Goal: Task Accomplishment & Management: Manage account settings

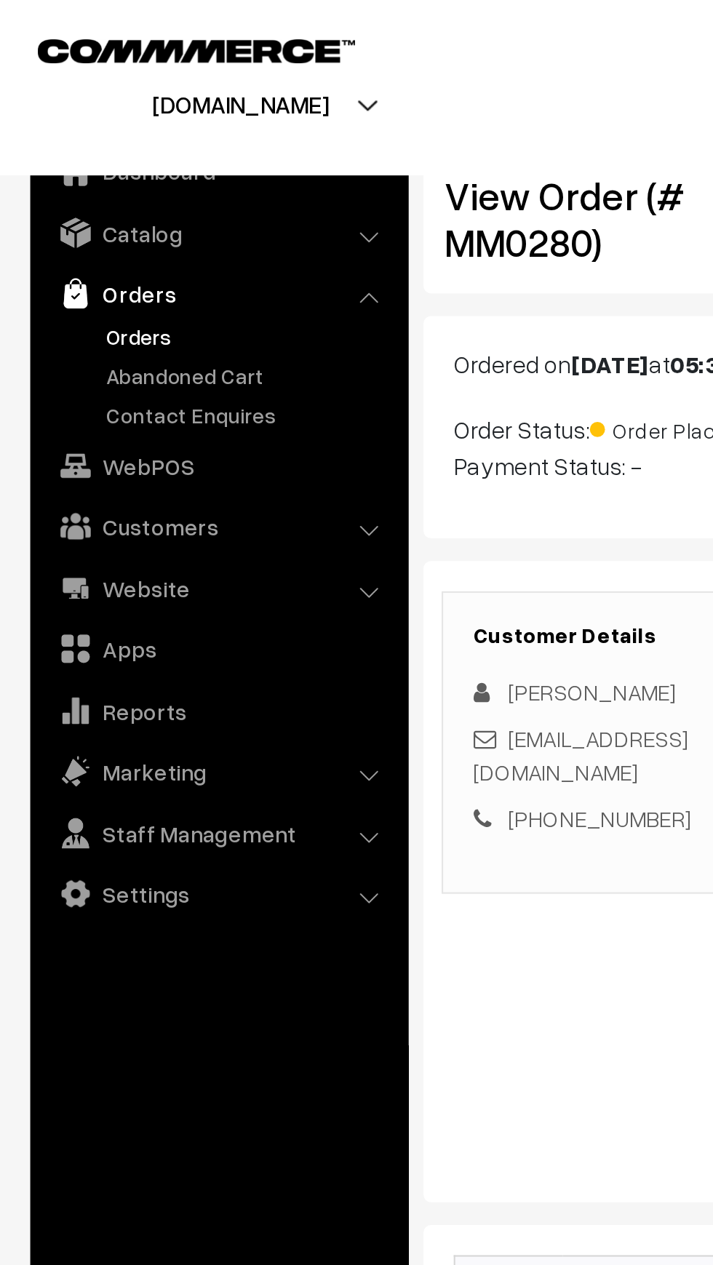
click at [59, 167] on link "Orders" at bounding box center [119, 161] width 144 height 15
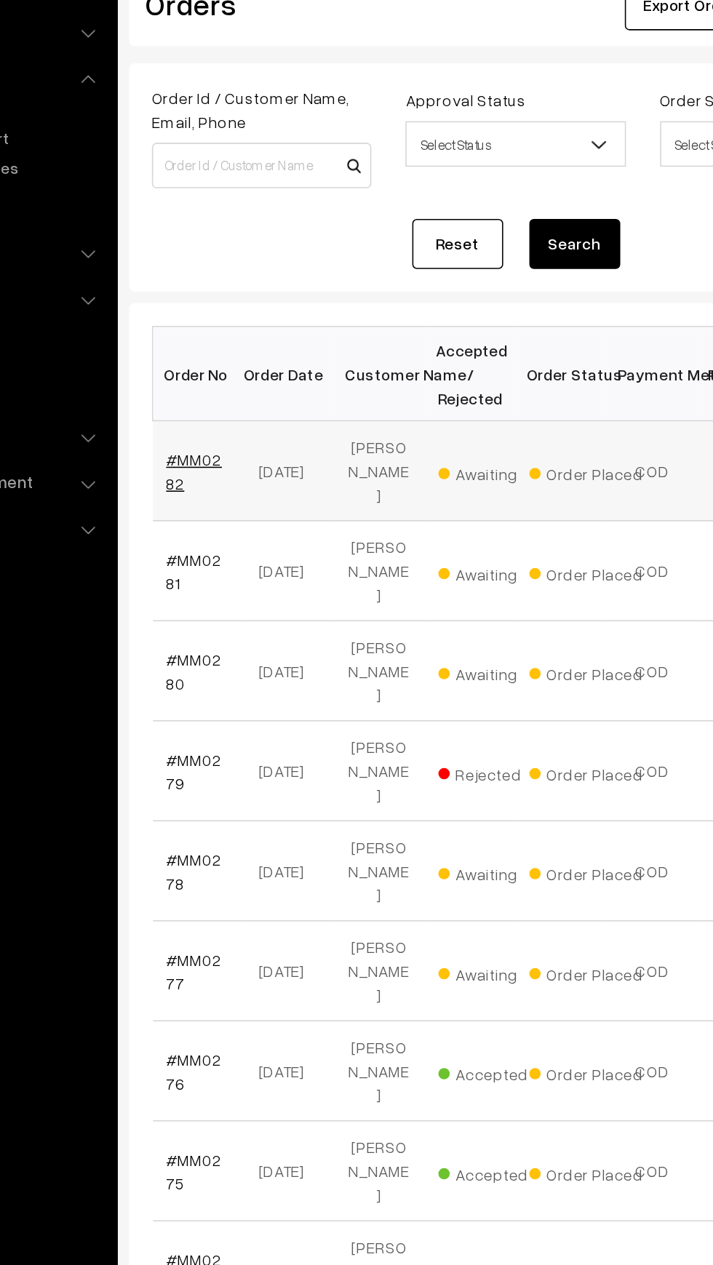
click at [260, 380] on link "#MM0282" at bounding box center [246, 394] width 36 height 28
click at [231, 445] on link "#MM0281" at bounding box center [246, 459] width 36 height 28
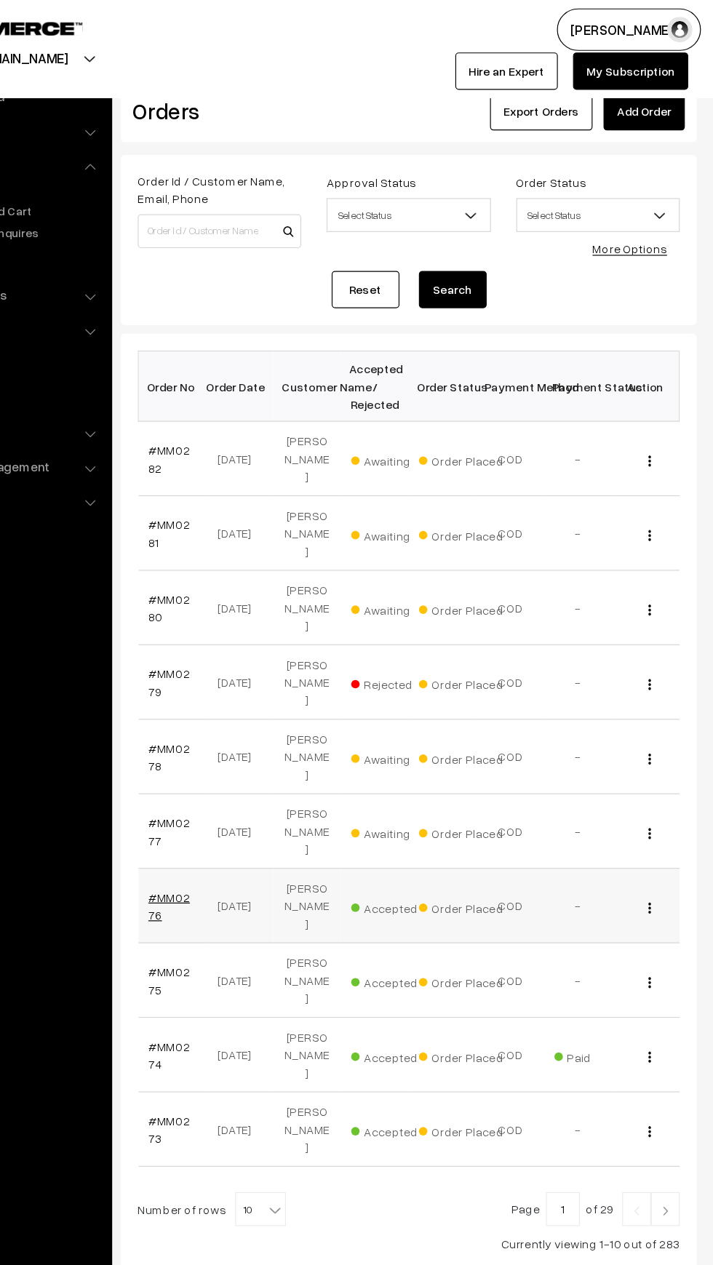
click at [238, 765] on link "#MM0276" at bounding box center [246, 779] width 36 height 28
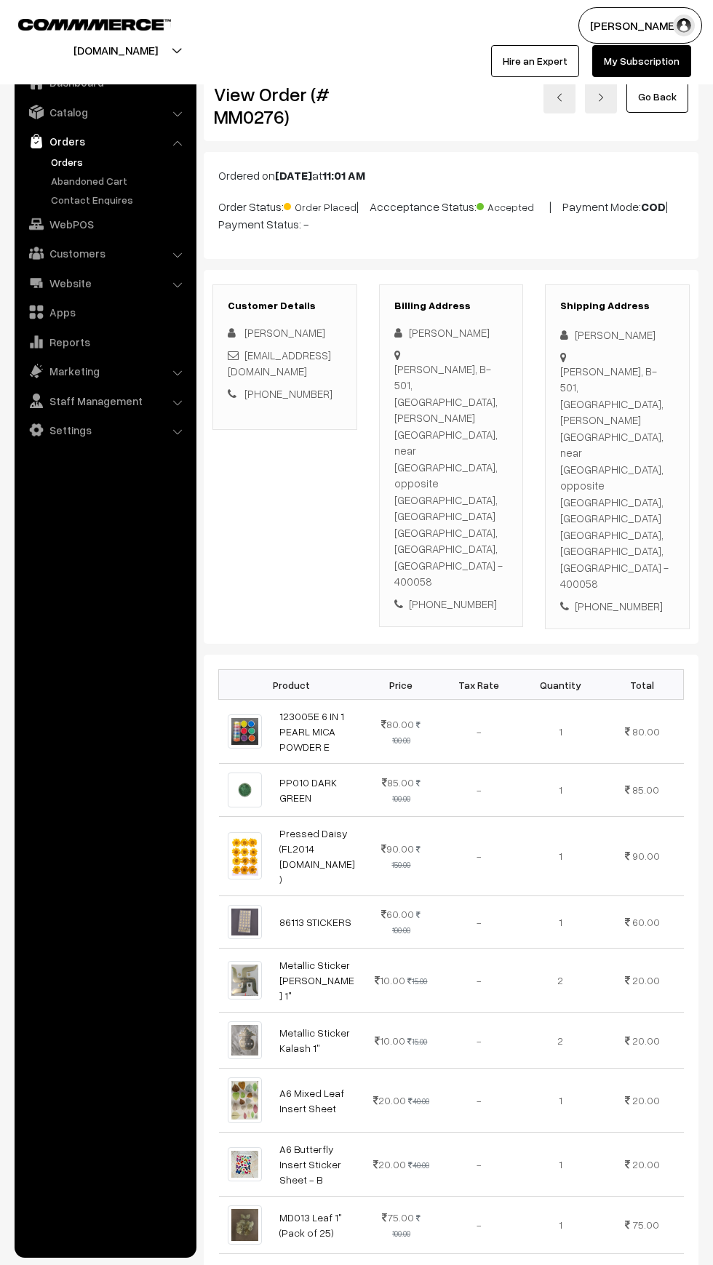
scroll to position [792, 0]
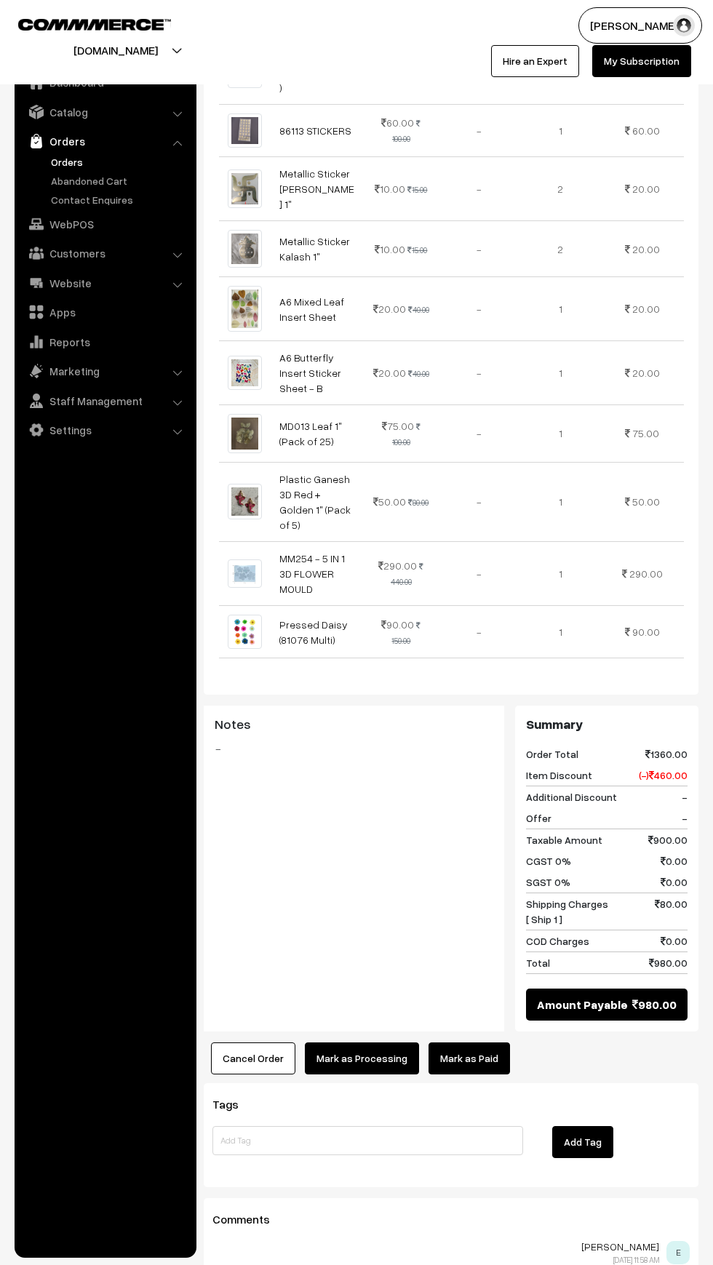
click at [487, 1043] on link "Mark as Paid" at bounding box center [469, 1059] width 81 height 32
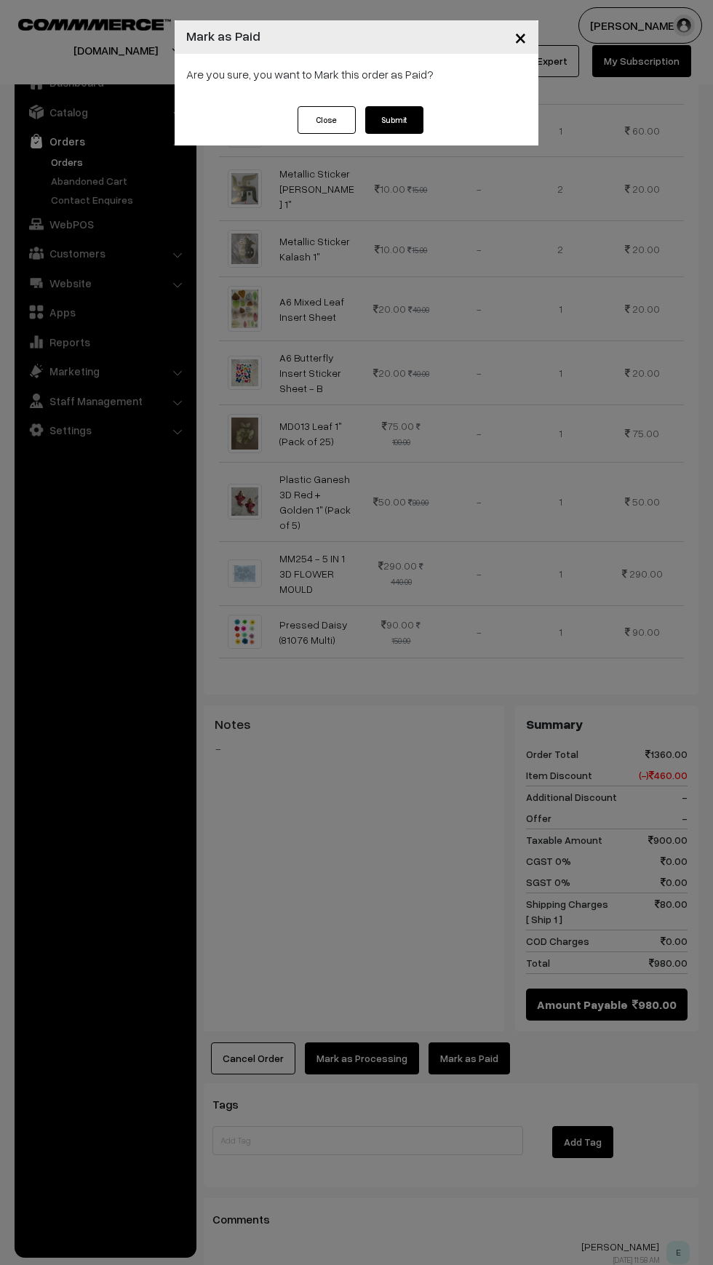
click at [394, 108] on button "Submit" at bounding box center [394, 120] width 58 height 28
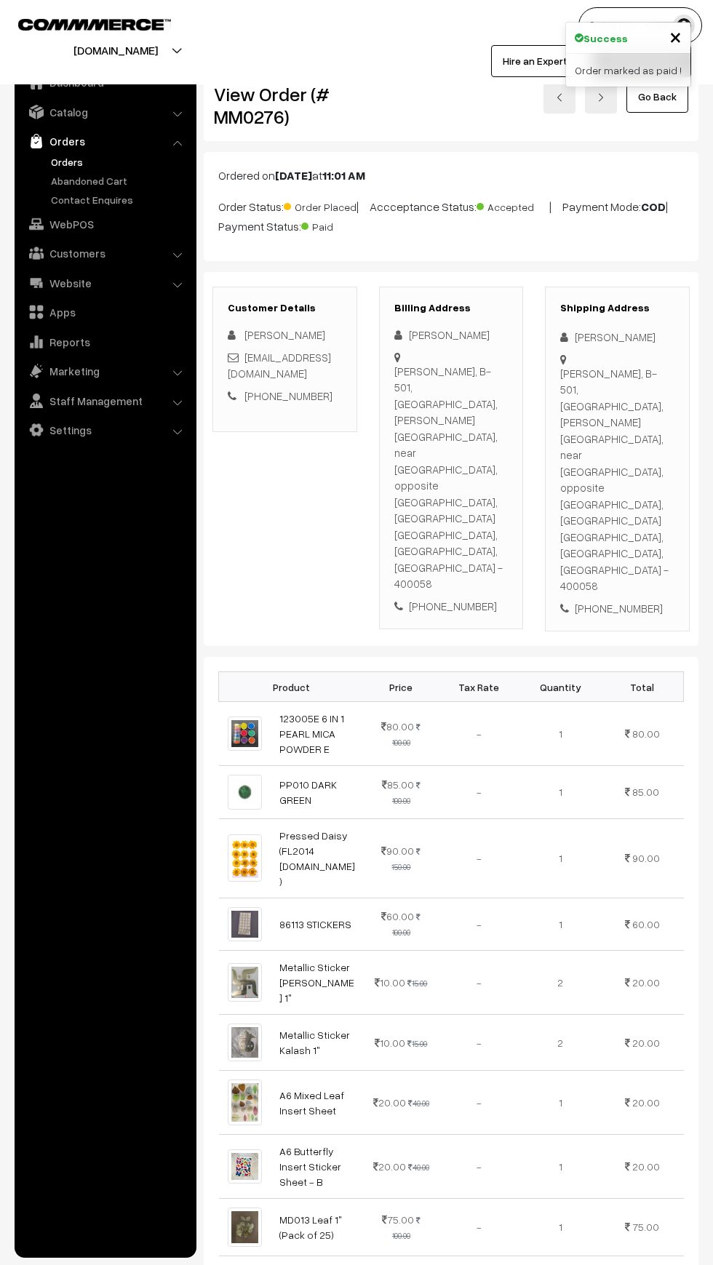
scroll to position [794, 0]
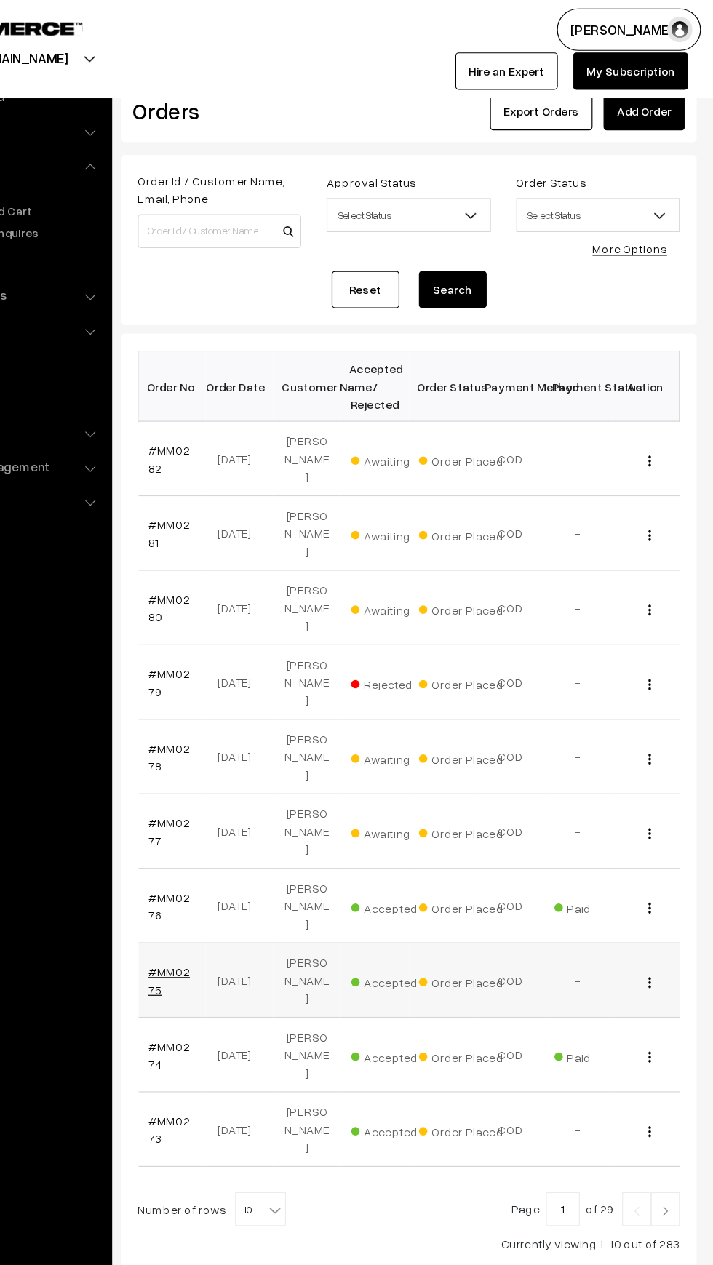
click at [230, 829] on link "#MM0275" at bounding box center [246, 843] width 36 height 28
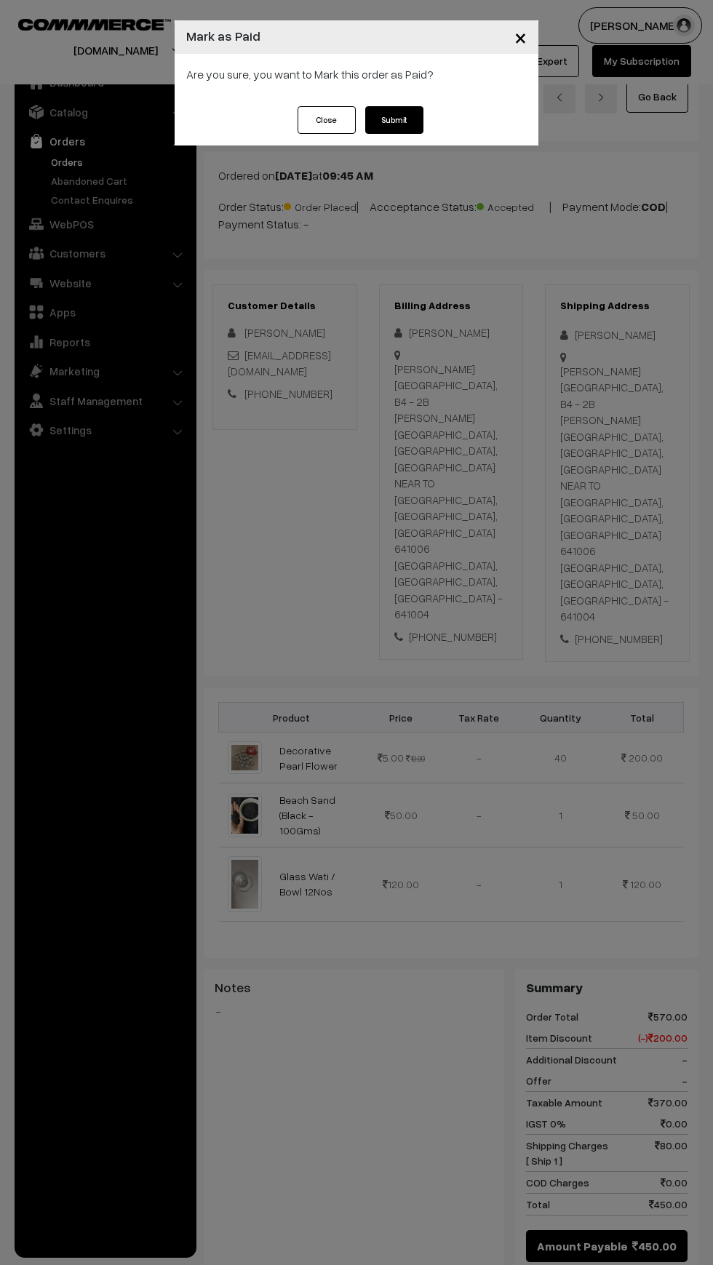
click at [414, 123] on button "Submit" at bounding box center [394, 120] width 58 height 28
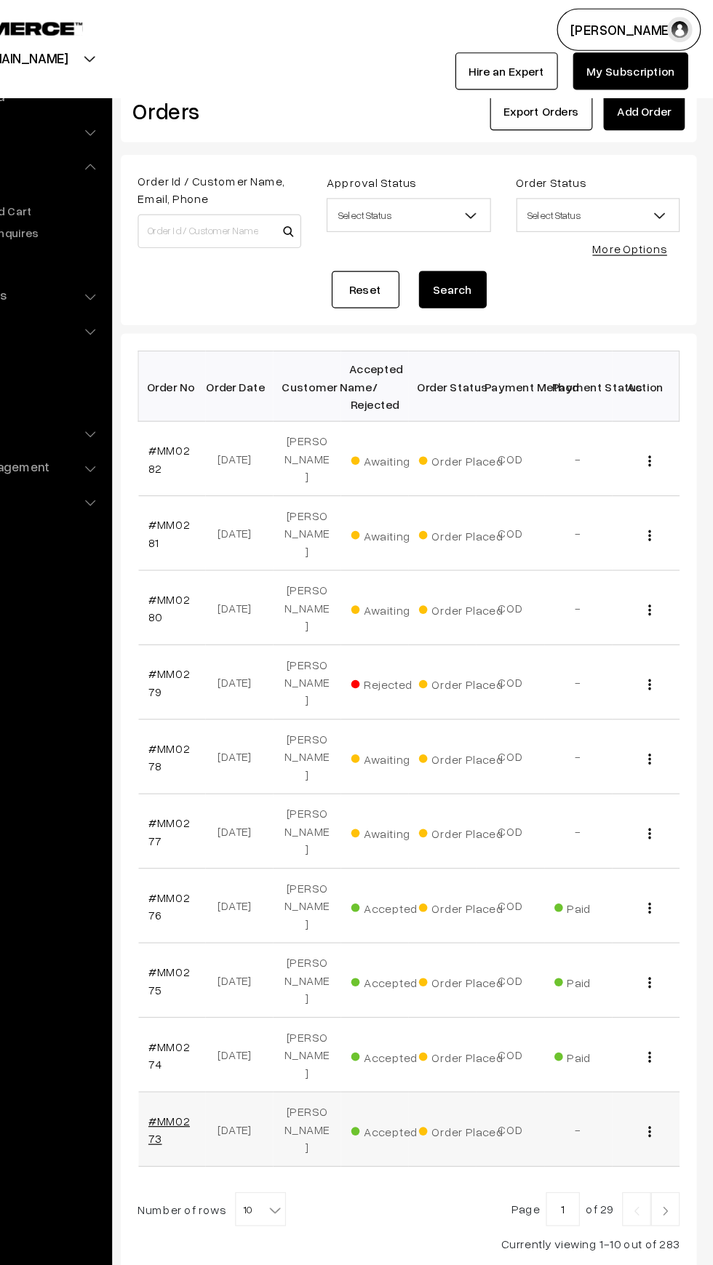
click at [252, 957] on link "#MM0273" at bounding box center [246, 971] width 36 height 28
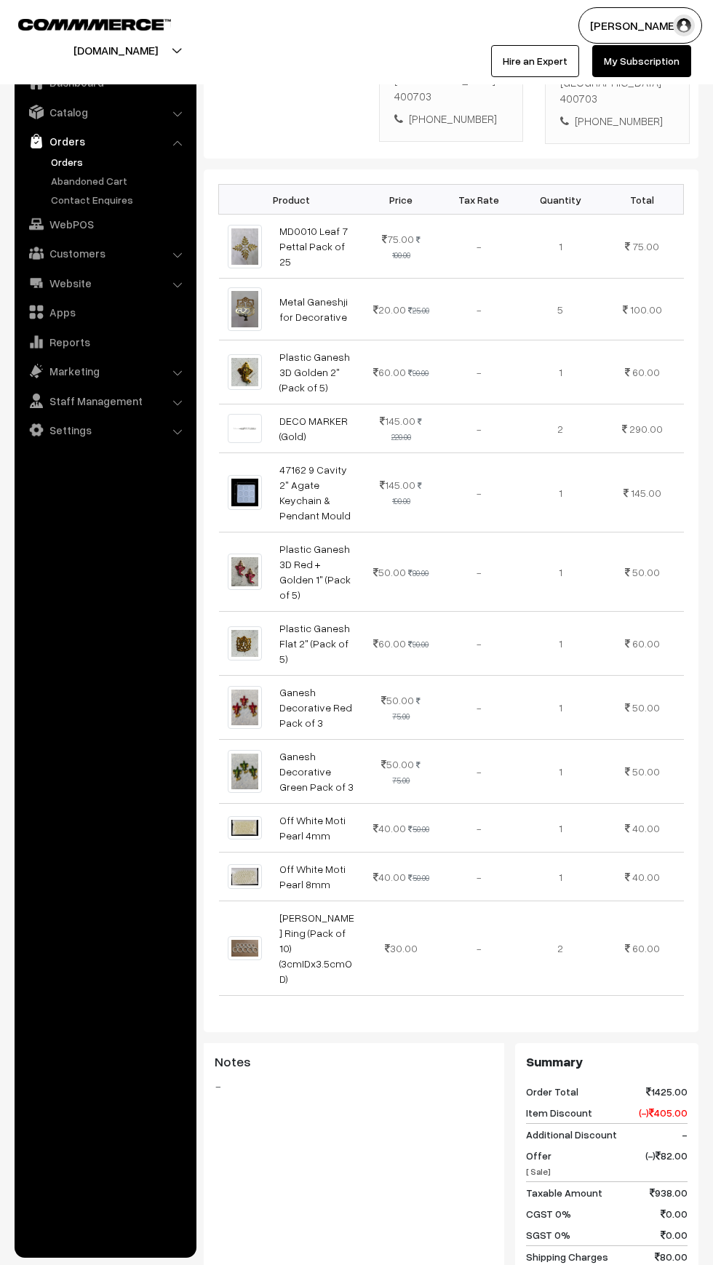
scroll to position [807, 0]
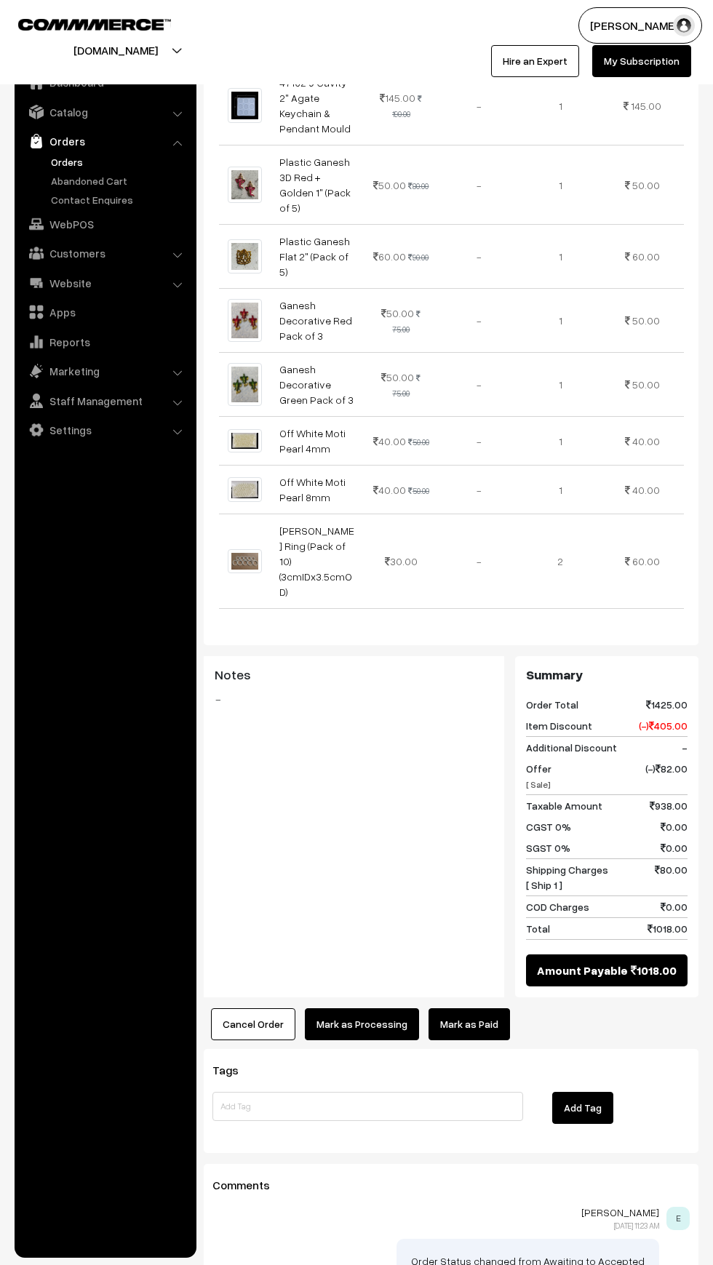
click at [458, 1008] on link "Mark as Paid" at bounding box center [469, 1024] width 81 height 32
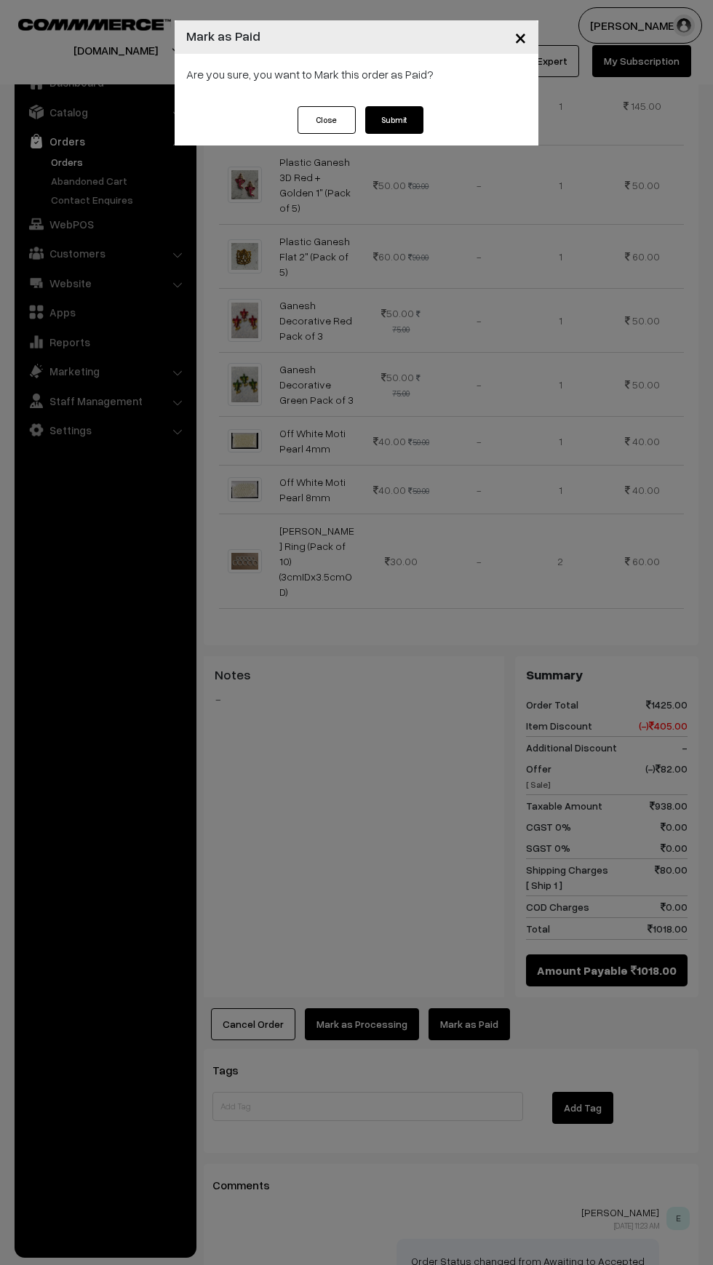
click at [389, 116] on button "Submit" at bounding box center [394, 120] width 58 height 28
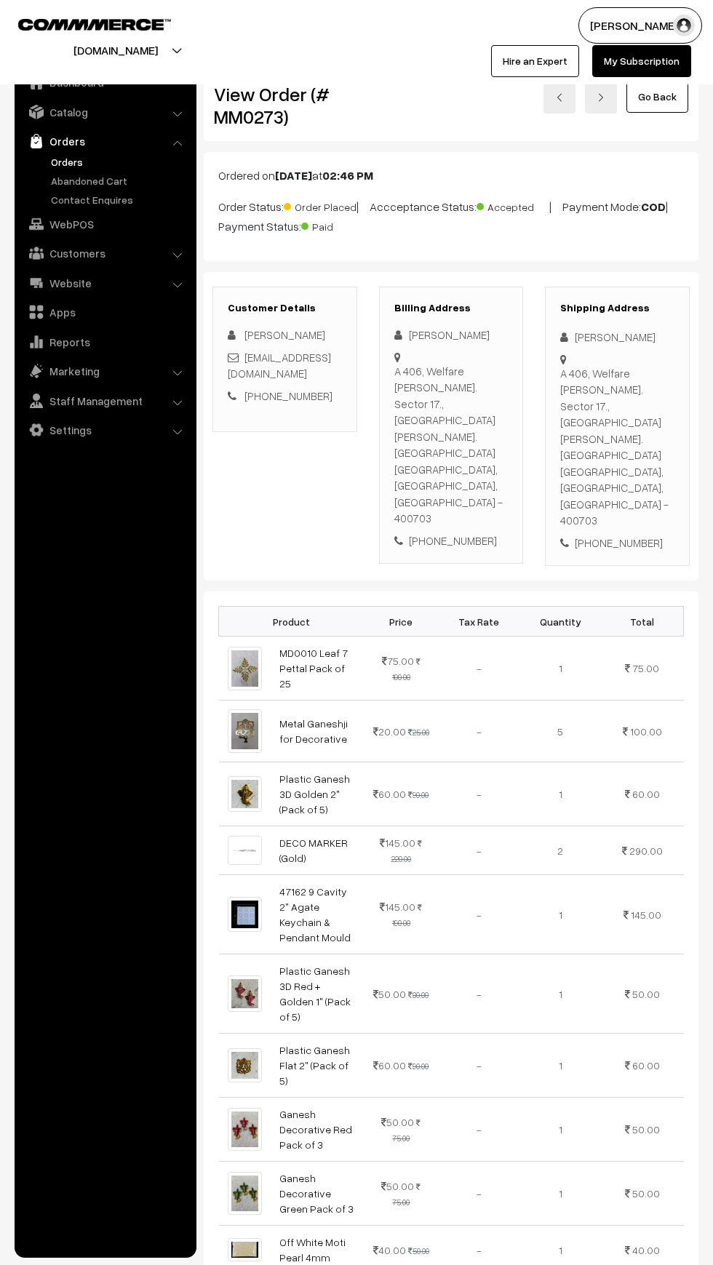
scroll to position [809, 0]
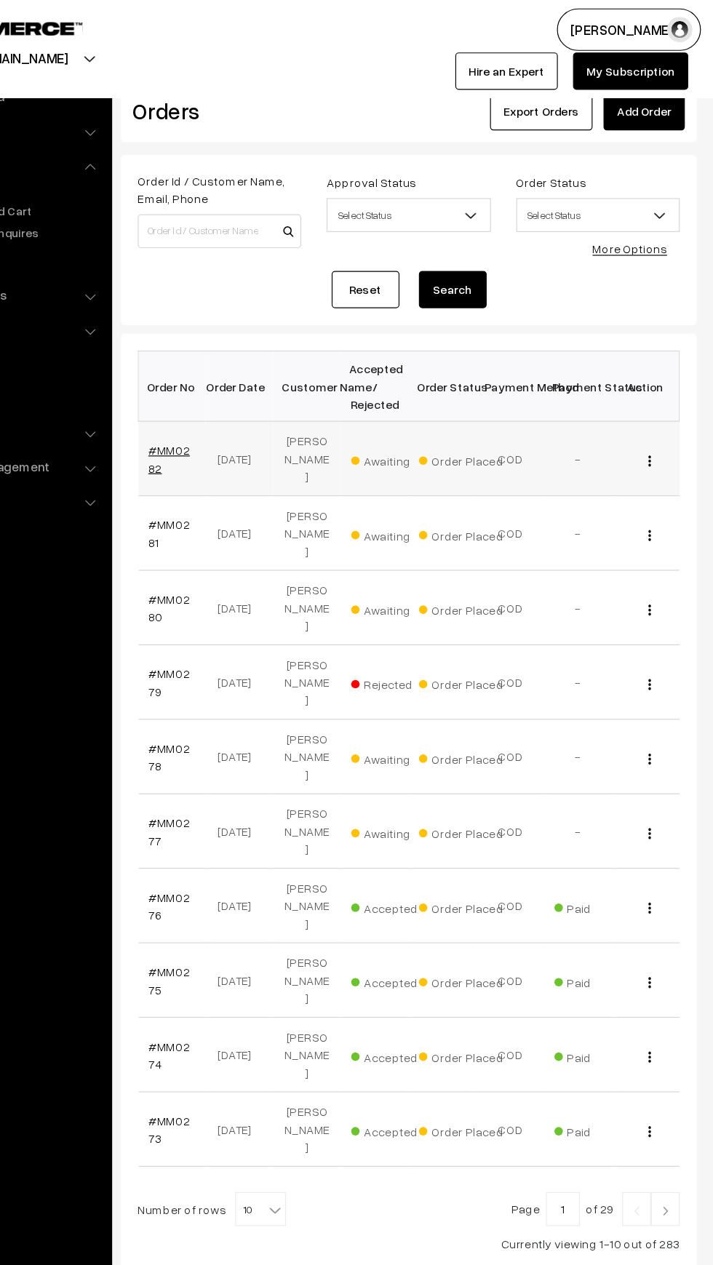
click at [231, 394] on link "#MM0282" at bounding box center [246, 394] width 36 height 28
click at [244, 445] on link "#MM0281" at bounding box center [246, 459] width 36 height 28
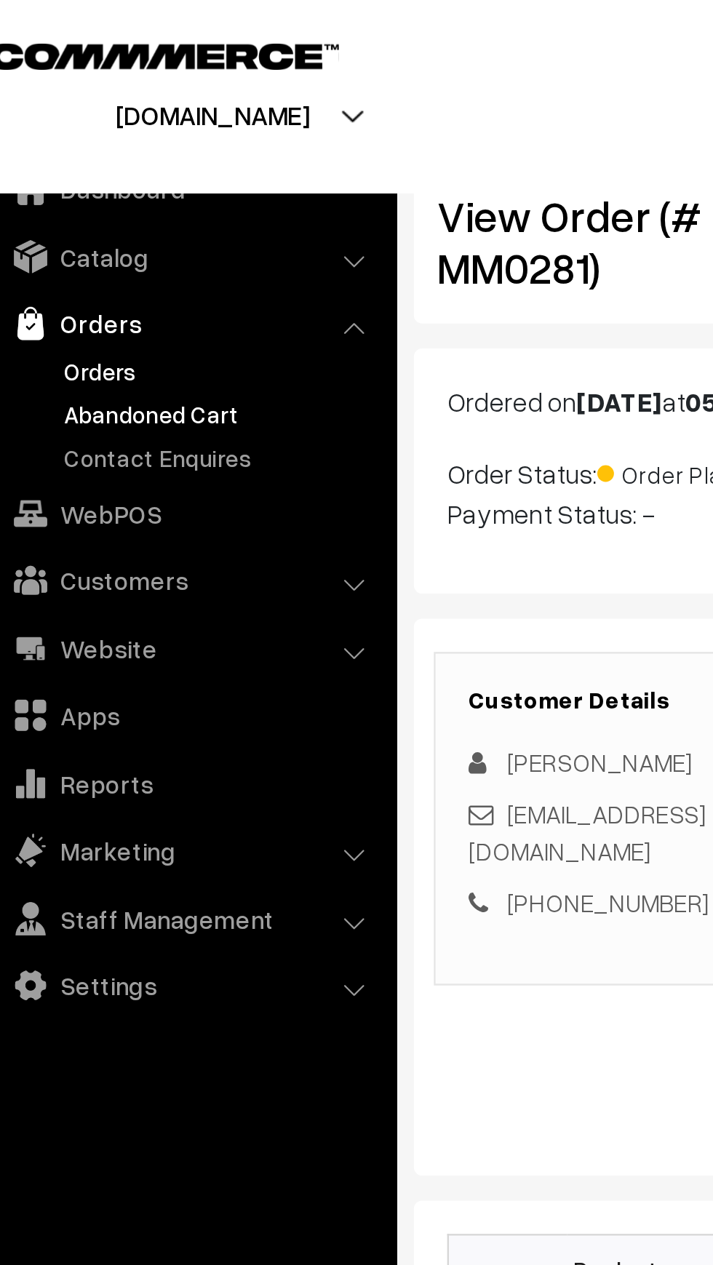
click at [61, 185] on link "Abandoned Cart" at bounding box center [119, 180] width 144 height 15
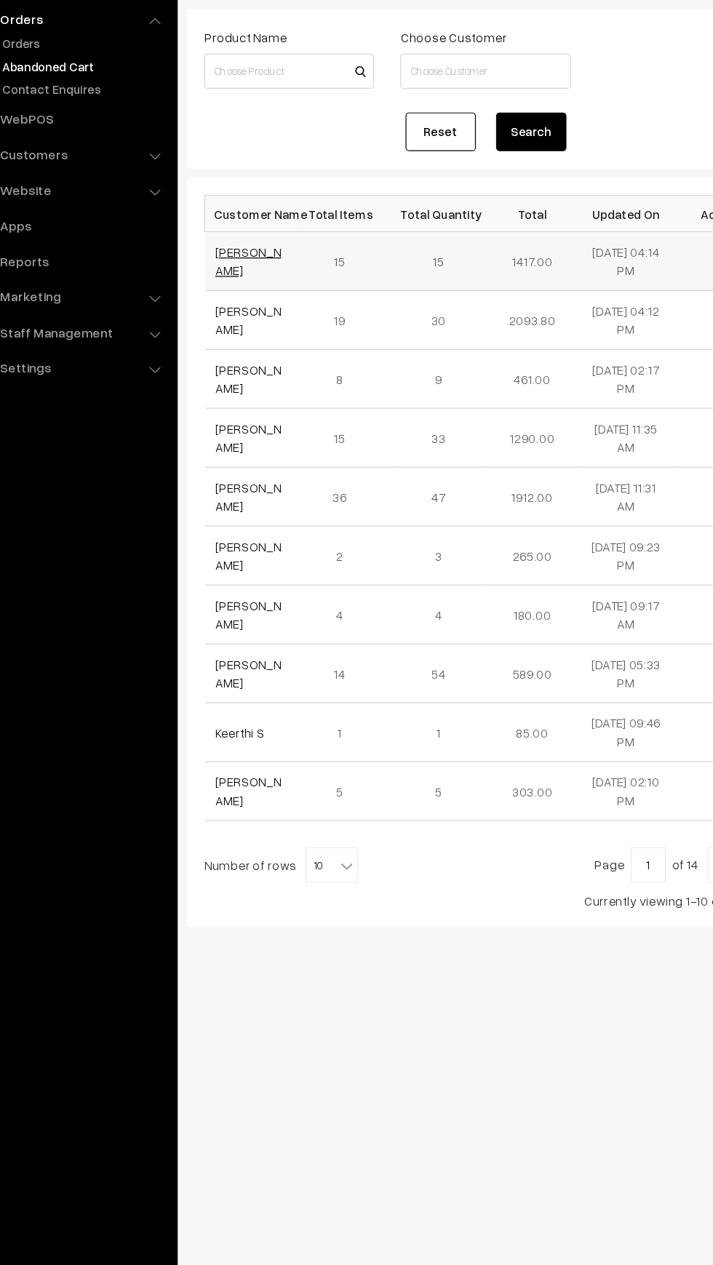
click at [250, 336] on link "[PERSON_NAME]" at bounding box center [255, 342] width 55 height 28
click at [234, 399] on link "[PERSON_NAME]" at bounding box center [255, 391] width 55 height 28
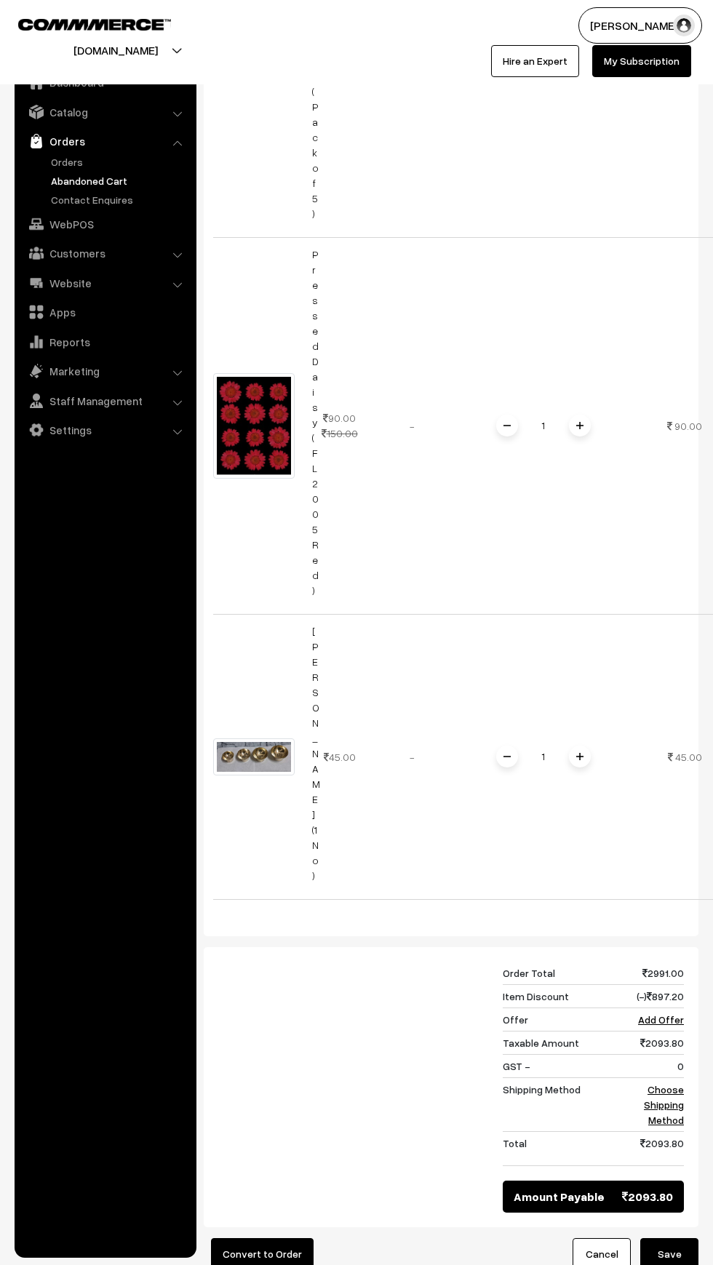
scroll to position [6230, 0]
